Goal: Task Accomplishment & Management: Manage account settings

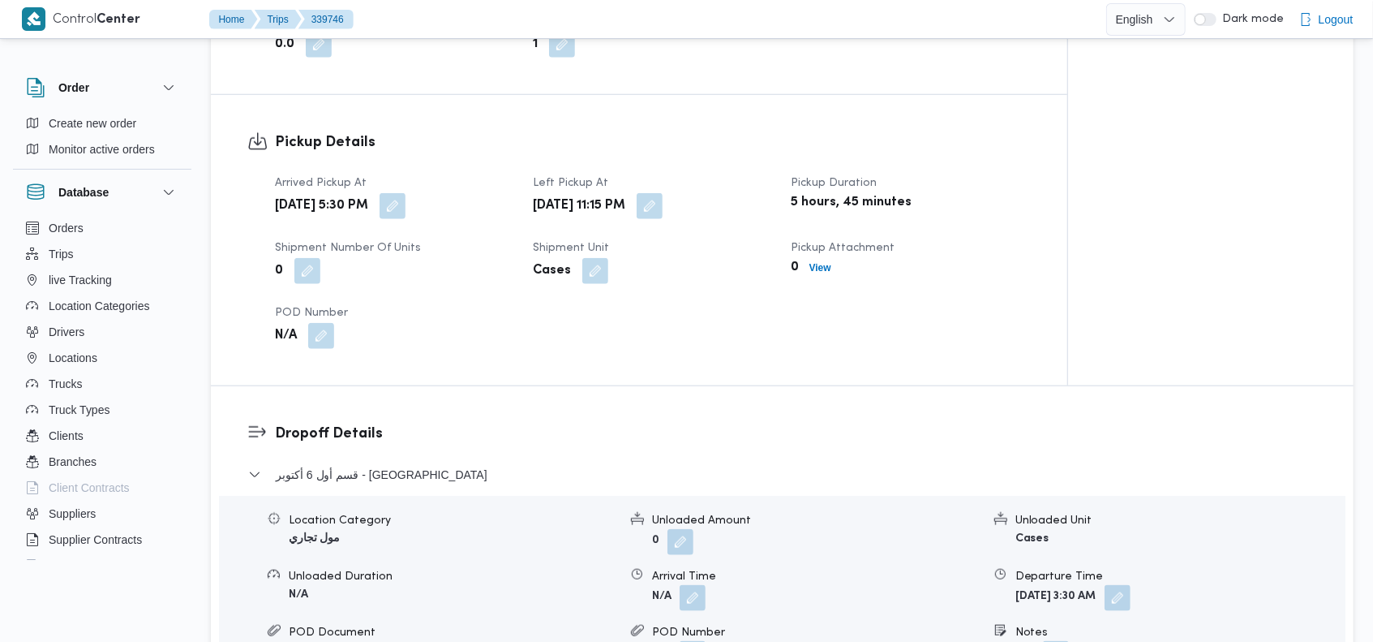
scroll to position [965, 0]
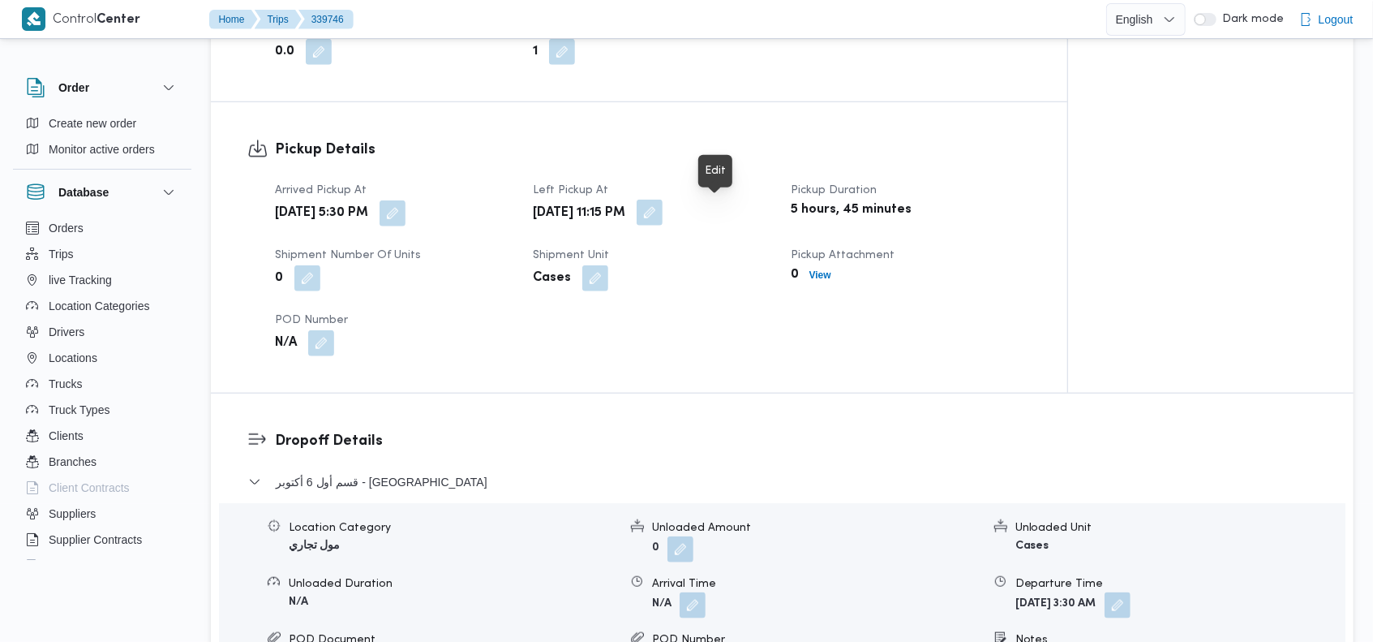
click at [663, 219] on button "button" at bounding box center [650, 213] width 26 height 26
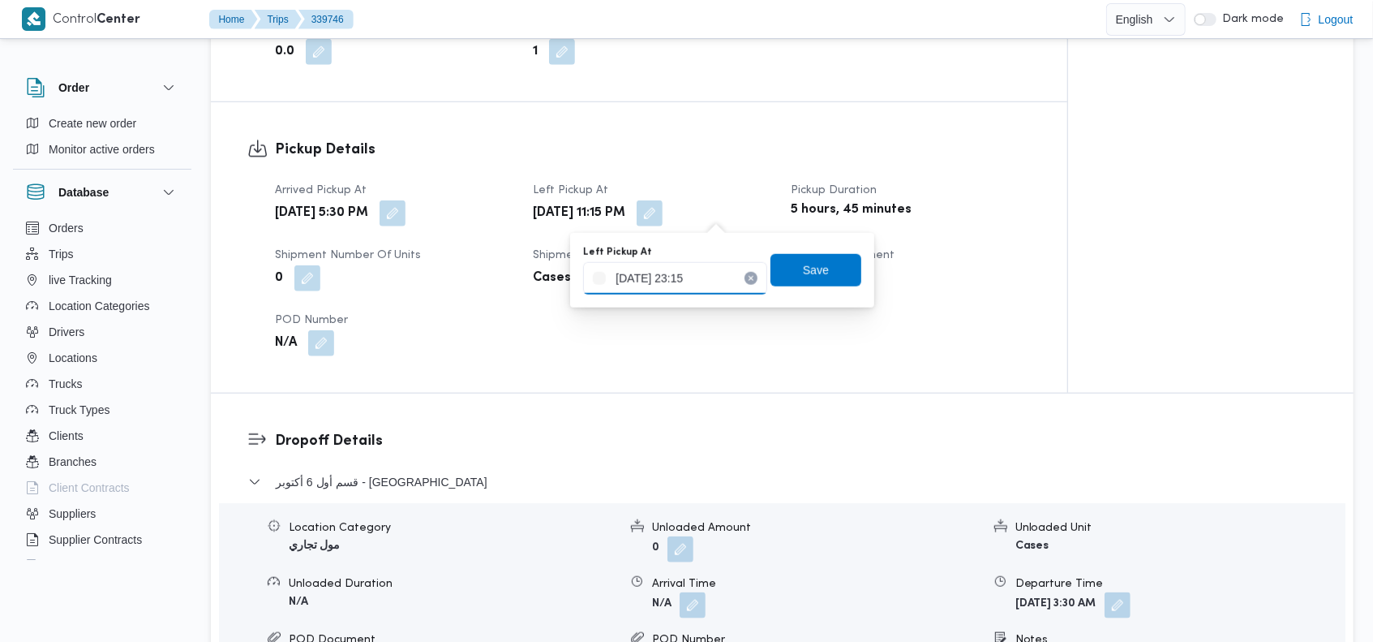
click at [708, 282] on input "[DATE] 23:15" at bounding box center [675, 278] width 184 height 32
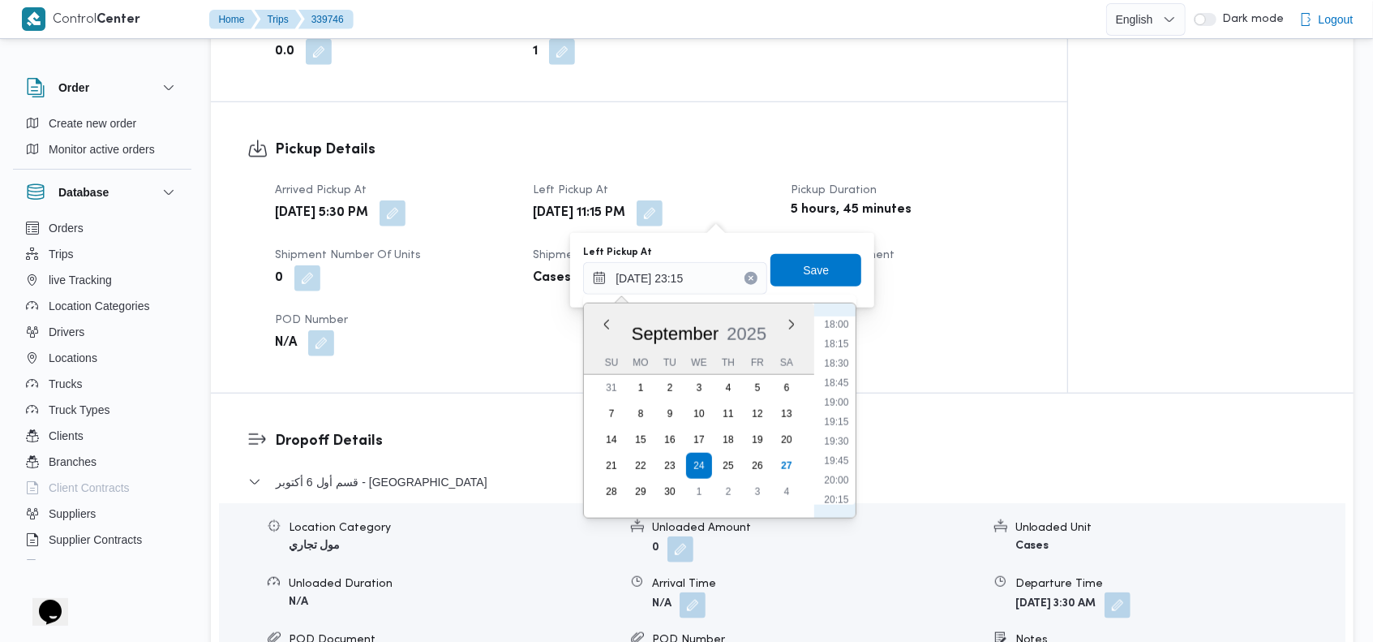
scroll to position [1356, 0]
click at [838, 445] on li "19:00" at bounding box center [837, 448] width 37 height 16
type input "[DATE] 19:00"
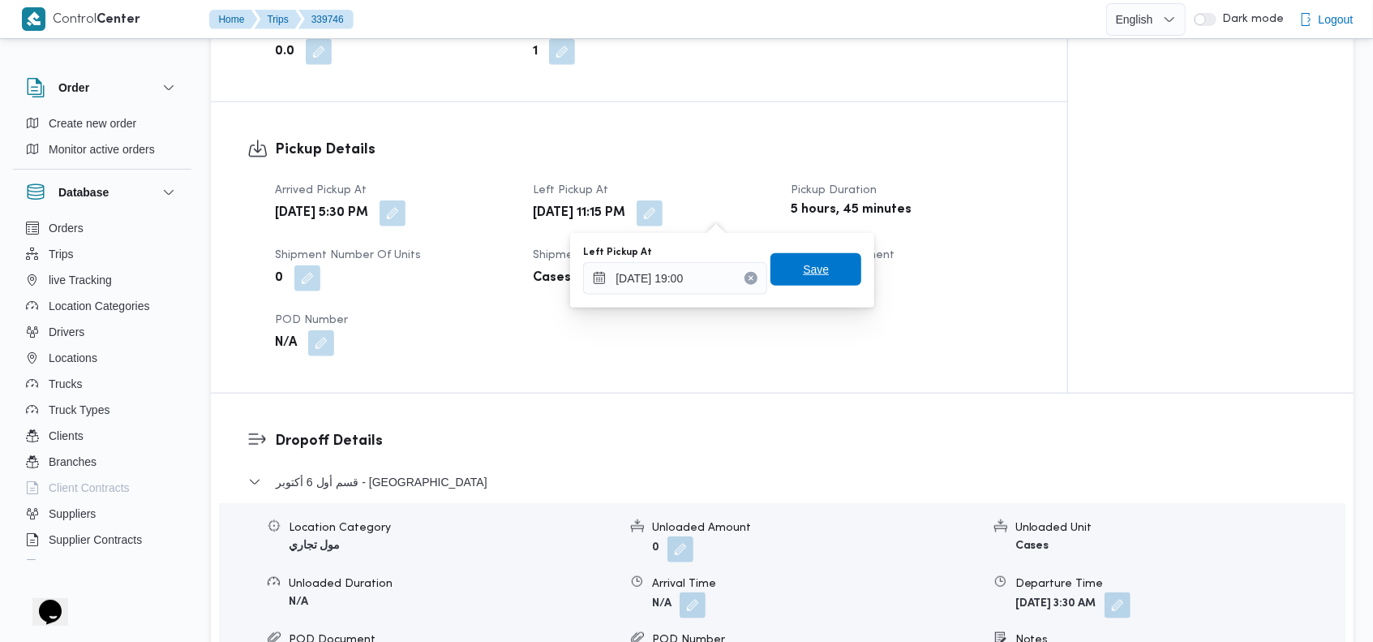
click at [814, 276] on span "Save" at bounding box center [816, 269] width 26 height 19
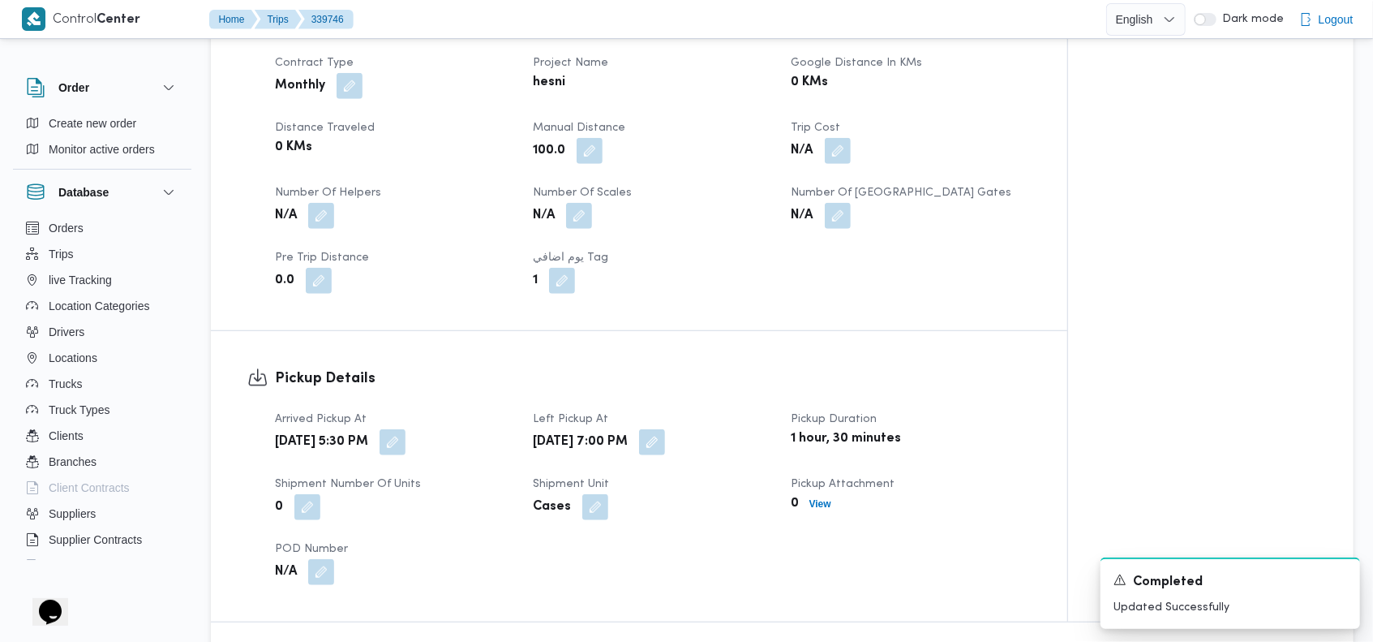
scroll to position [746, 0]
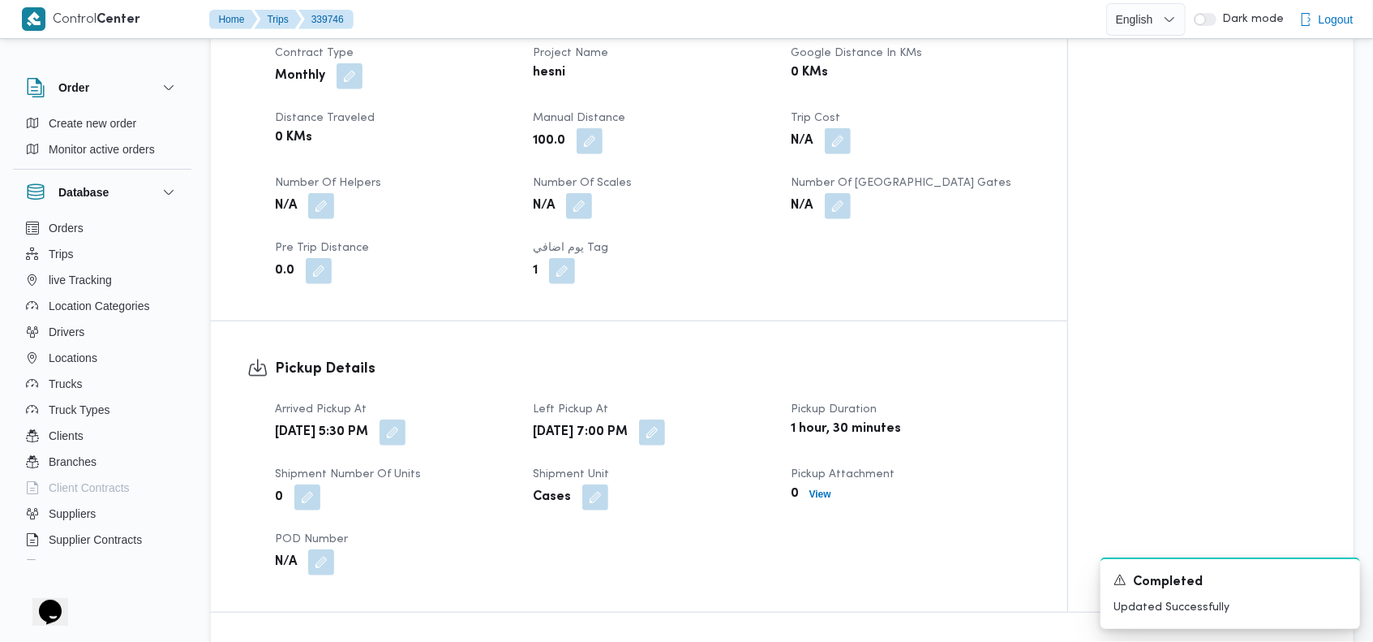
click at [1158, 204] on div "Assignees Checklist Dropoffs details entered Driver Assigned Truck Assigned Doc…" at bounding box center [1211, 81] width 286 height 1061
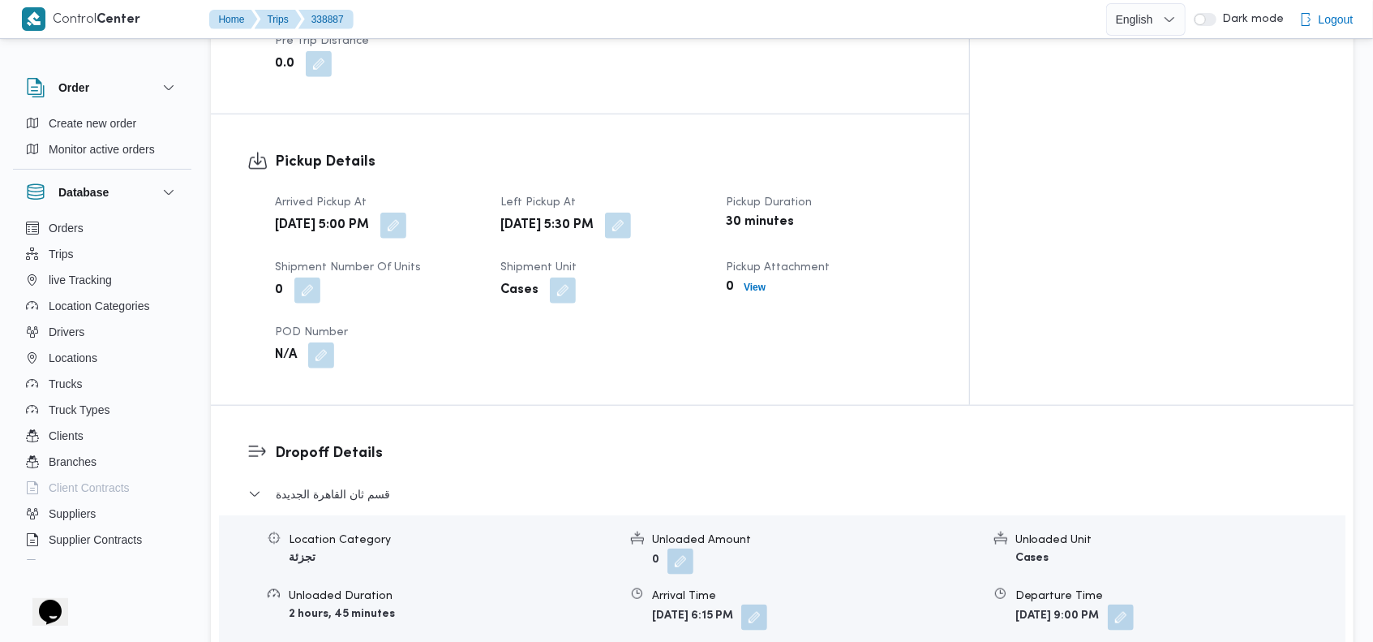
drag, startPoint x: 1383, startPoint y: 49, endPoint x: 1383, endPoint y: 68, distance: 18.7
